Goal: Navigation & Orientation: Find specific page/section

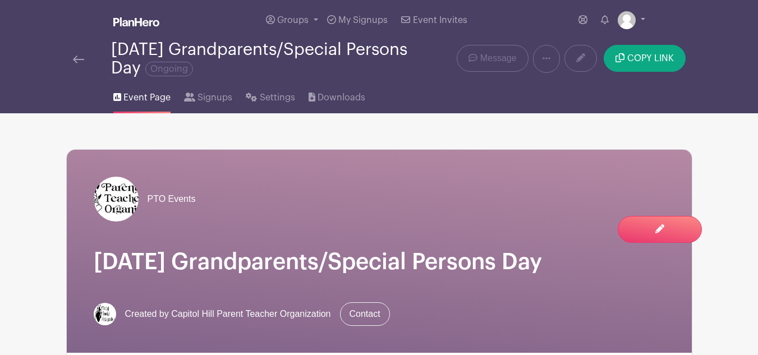
click at [77, 53] on link at bounding box center [78, 58] width 11 height 13
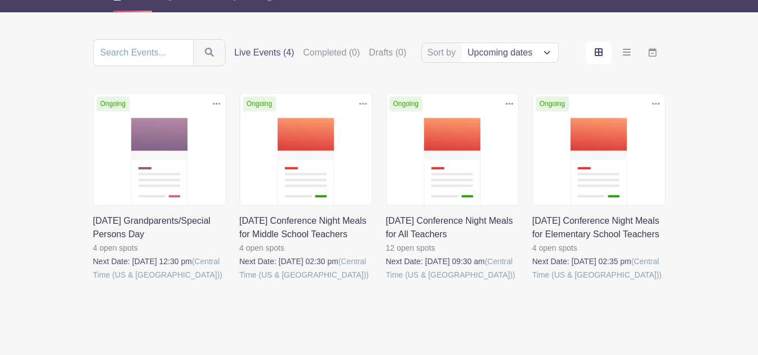
scroll to position [112, 0]
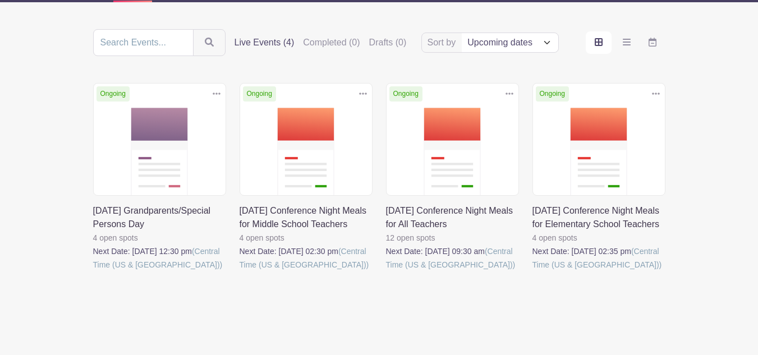
click at [93, 272] on link at bounding box center [93, 272] width 0 height 0
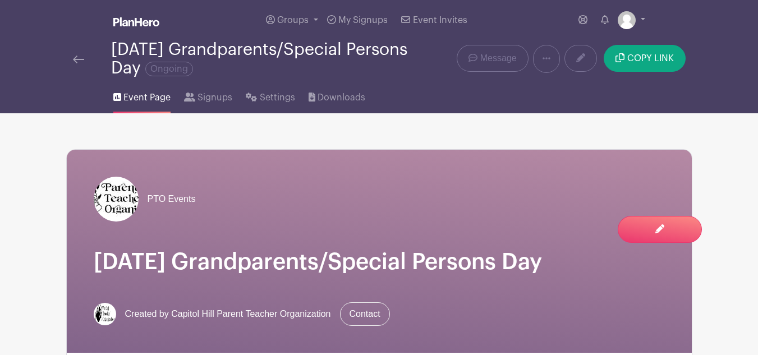
click at [80, 61] on img at bounding box center [78, 60] width 11 height 8
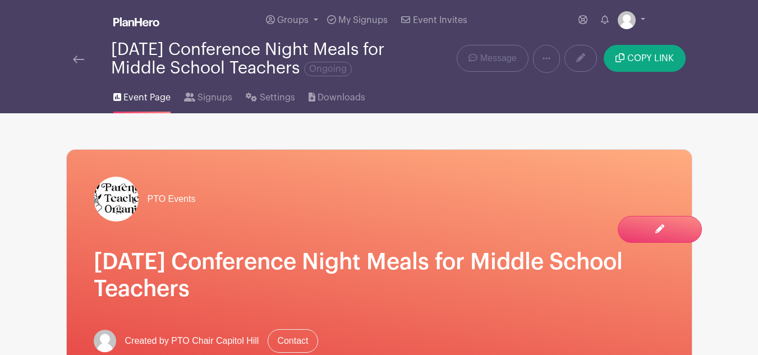
click at [79, 59] on img at bounding box center [78, 60] width 11 height 8
